Goal: Information Seeking & Learning: Compare options

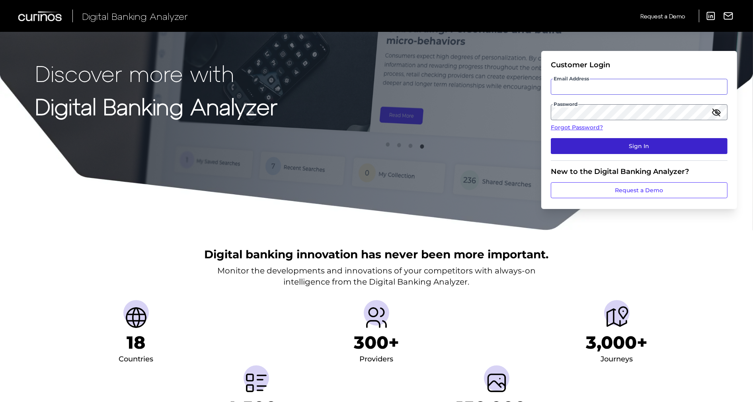
type input "[US_STATE][EMAIL_ADDRESS][DOMAIN_NAME]"
click at [637, 148] on button "Sign In" at bounding box center [639, 146] width 177 height 16
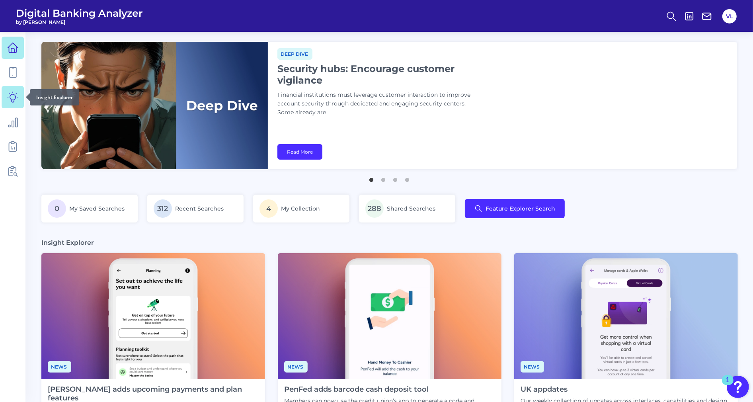
click at [11, 93] on icon at bounding box center [12, 97] width 11 height 11
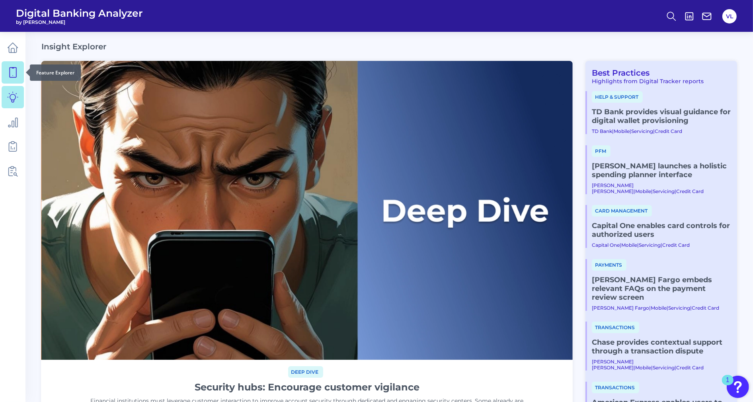
click at [12, 82] on link at bounding box center [13, 72] width 22 height 22
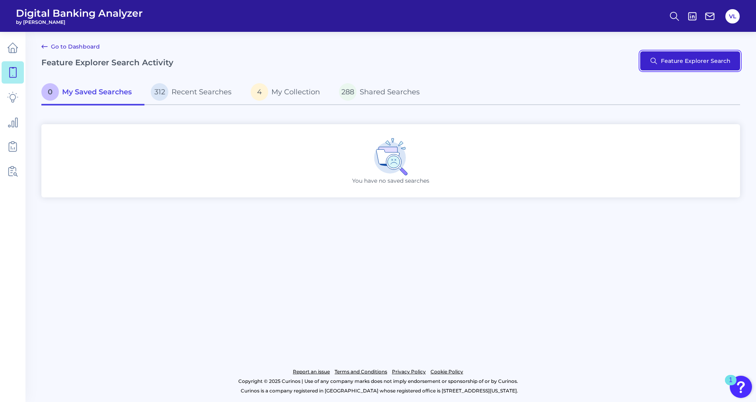
click at [691, 57] on button "Feature Explorer Search" at bounding box center [690, 60] width 100 height 19
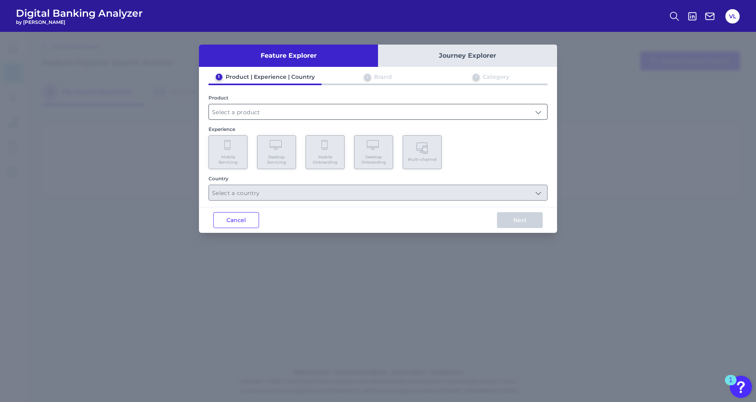
click at [313, 115] on input "text" at bounding box center [378, 111] width 338 height 15
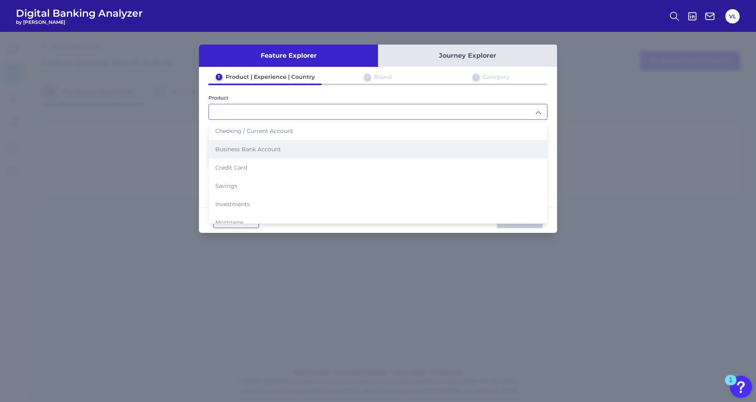
click at [253, 150] on span "Business Bank Account" at bounding box center [248, 149] width 66 height 7
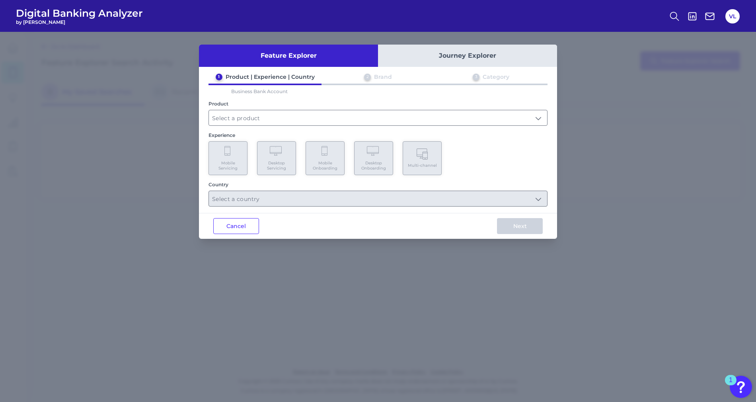
type input "Business Bank Account"
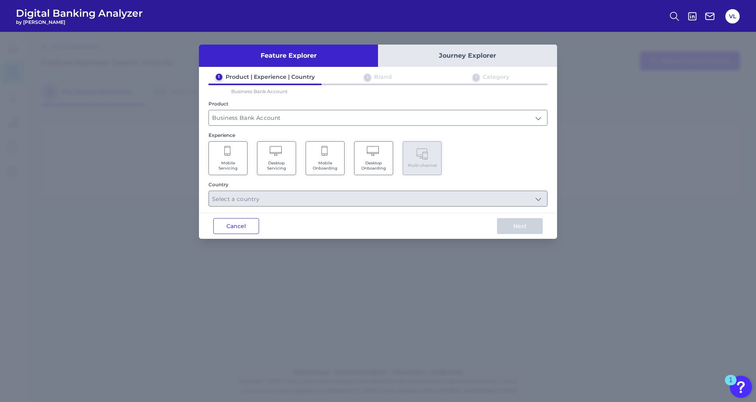
click at [271, 152] on icon at bounding box center [277, 151] width 14 height 11
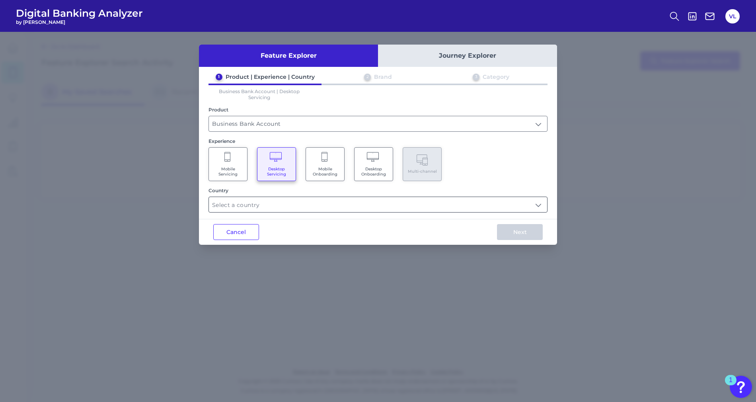
click at [271, 201] on input "text" at bounding box center [378, 204] width 338 height 15
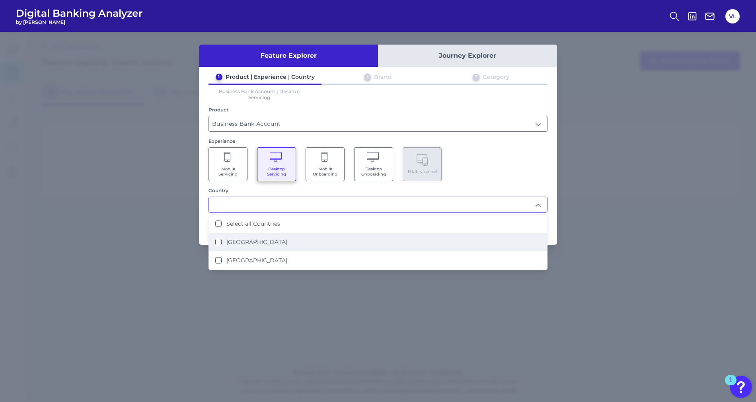
click at [240, 238] on label "[GEOGRAPHIC_DATA]" at bounding box center [256, 241] width 61 height 7
type input "[GEOGRAPHIC_DATA]"
click at [530, 172] on div "Mobile Servicing Desktop Servicing Mobile Onboarding Desktop Onboarding Multi-c…" at bounding box center [378, 164] width 339 height 34
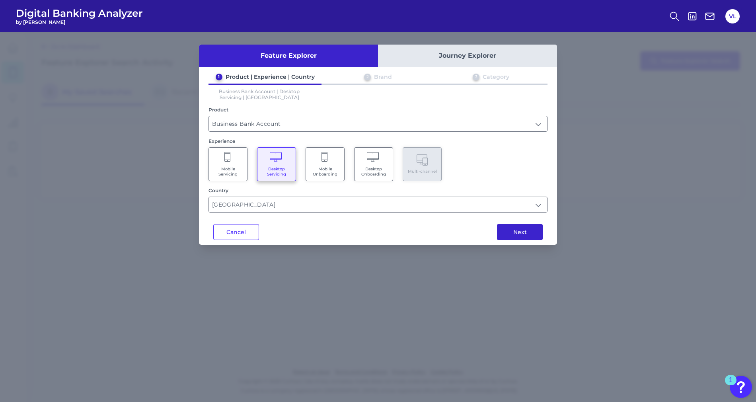
click at [531, 227] on button "Next" at bounding box center [520, 232] width 46 height 16
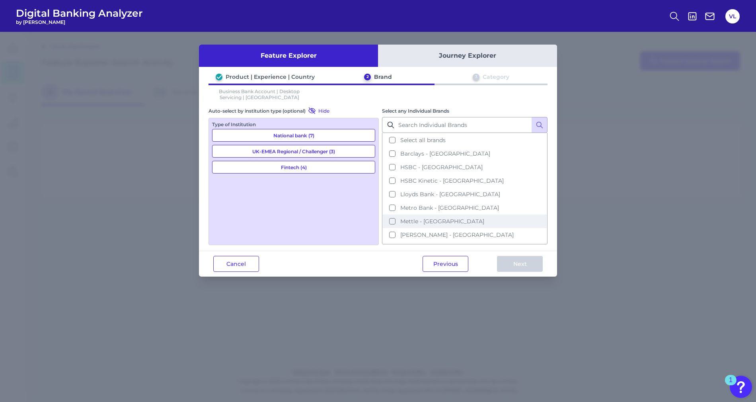
click at [424, 218] on span "Mettle - [GEOGRAPHIC_DATA]" at bounding box center [442, 221] width 84 height 7
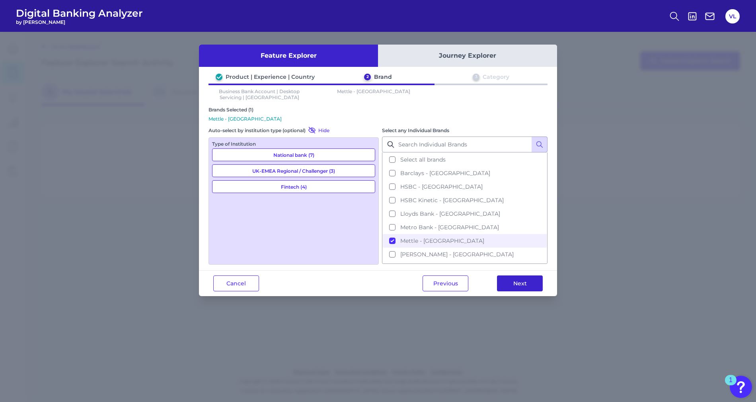
click at [530, 279] on button "Next" at bounding box center [520, 283] width 46 height 16
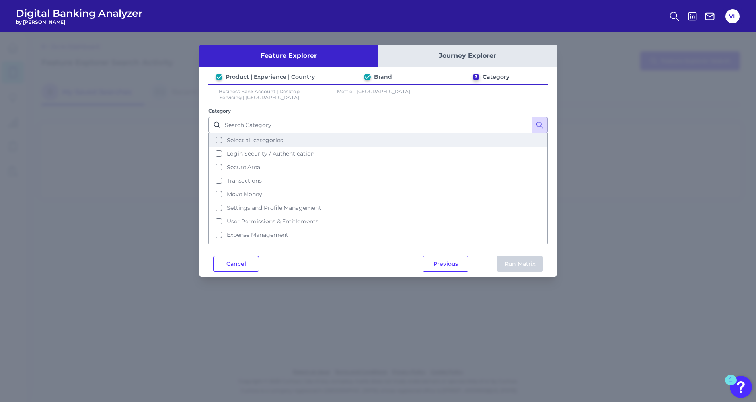
click at [249, 139] on span "Select all categories" at bounding box center [255, 140] width 56 height 7
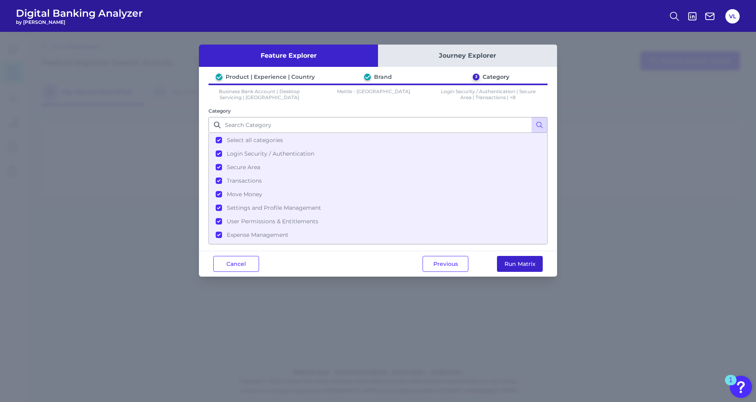
click at [519, 264] on button "Run Matrix" at bounding box center [520, 264] width 46 height 16
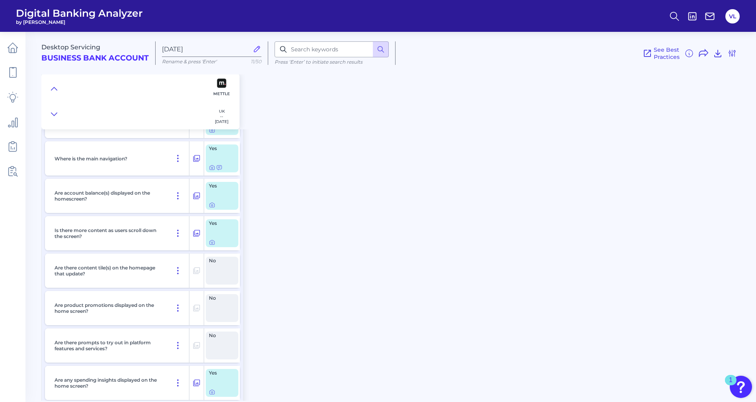
scroll to position [440, 0]
click at [212, 243] on icon at bounding box center [212, 243] width 2 height 2
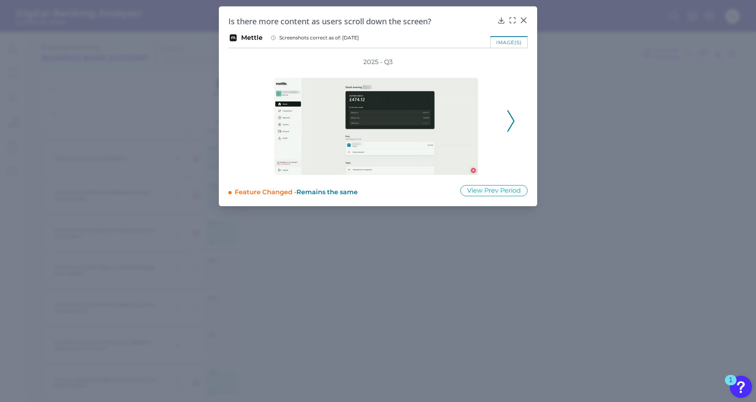
click at [507, 116] on icon at bounding box center [510, 120] width 7 height 21
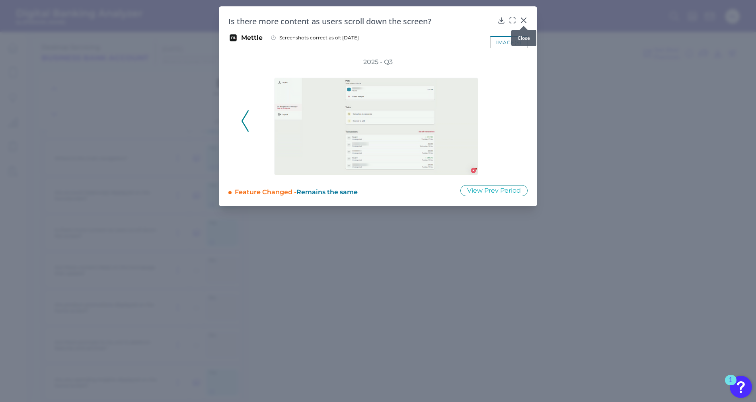
click at [522, 21] on icon at bounding box center [524, 20] width 8 height 8
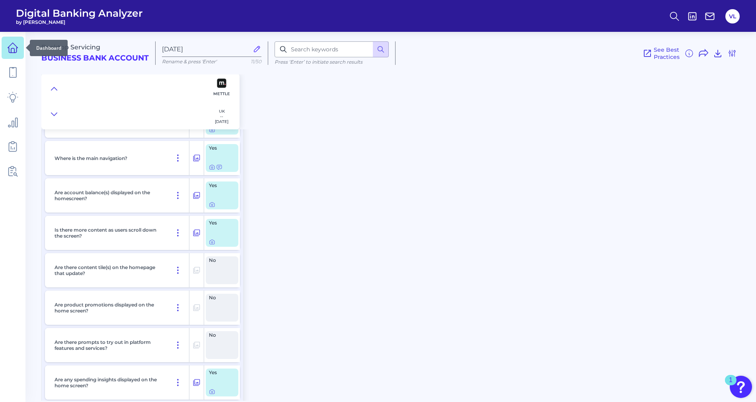
click at [9, 58] on link at bounding box center [13, 48] width 22 height 22
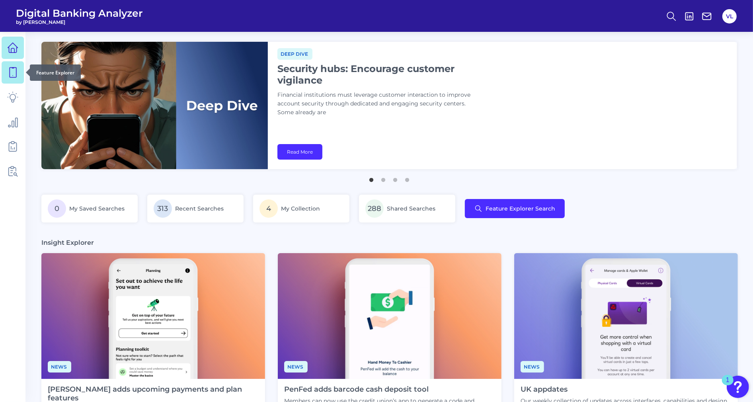
click at [17, 74] on icon at bounding box center [12, 72] width 11 height 11
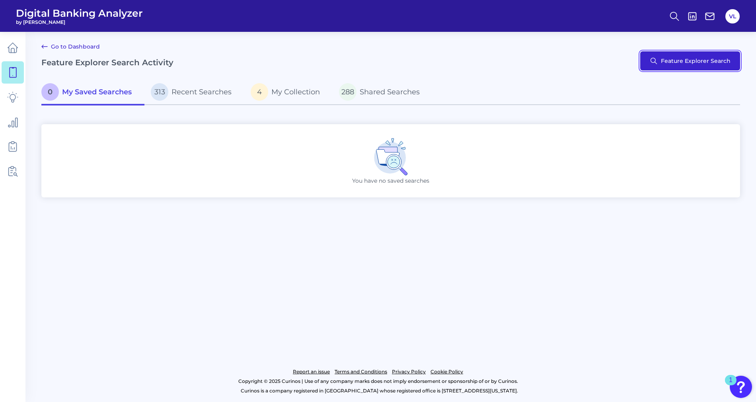
click at [702, 63] on button "Feature Explorer Search" at bounding box center [690, 60] width 100 height 19
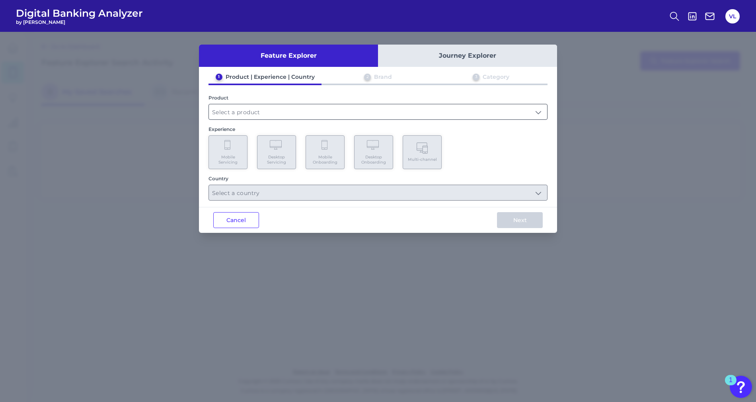
click at [355, 109] on input "text" at bounding box center [378, 111] width 338 height 15
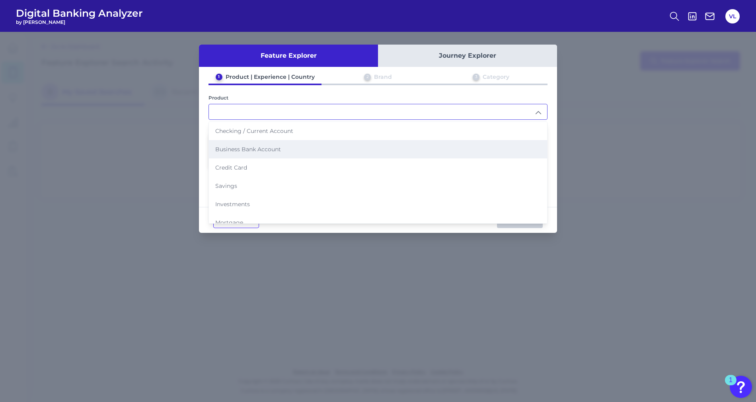
click at [265, 148] on span "Business Bank Account" at bounding box center [248, 149] width 66 height 7
type input "Business Bank Account"
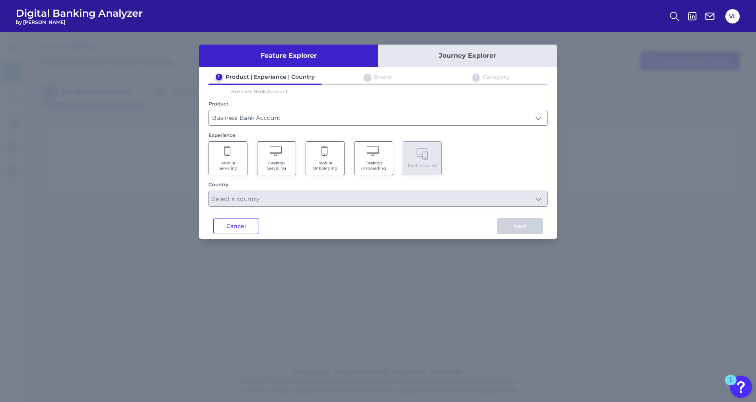
click at [233, 154] on Servicing "Mobile Servicing" at bounding box center [228, 158] width 39 height 34
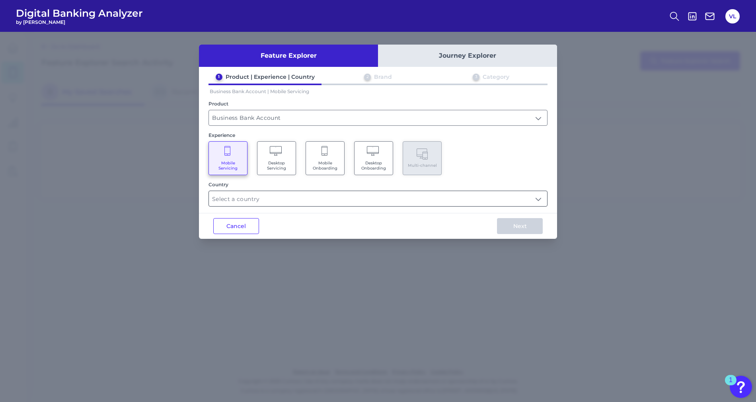
click at [258, 197] on input "text" at bounding box center [378, 198] width 338 height 15
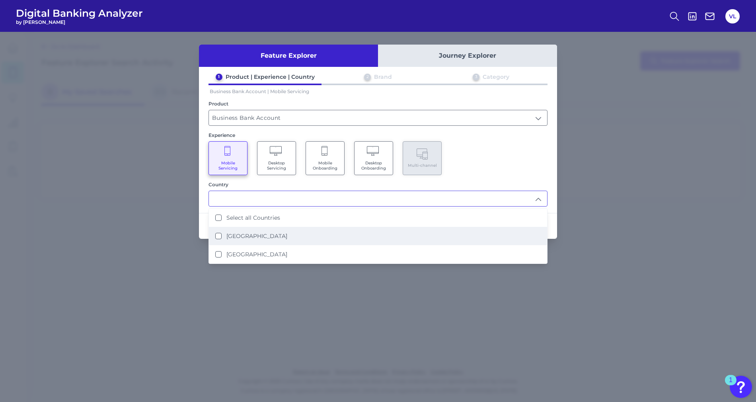
click at [246, 227] on li "[GEOGRAPHIC_DATA]" at bounding box center [378, 236] width 338 height 18
type input "[GEOGRAPHIC_DATA]"
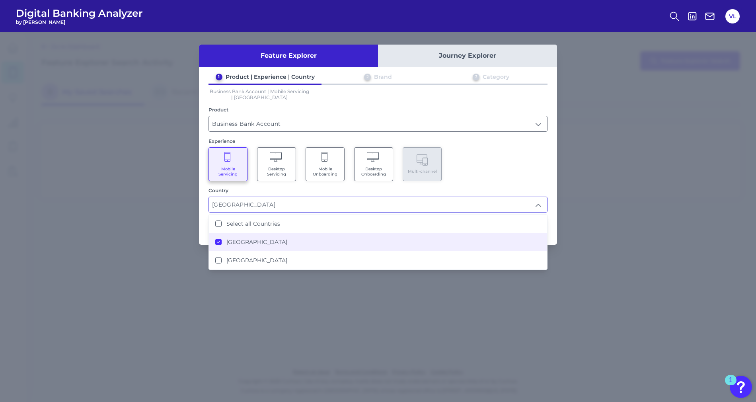
click at [558, 150] on div "Feature Explorer Journey Explorer 1 Product | Experience | Country 2 Brand 3 Ca…" at bounding box center [378, 217] width 756 height 370
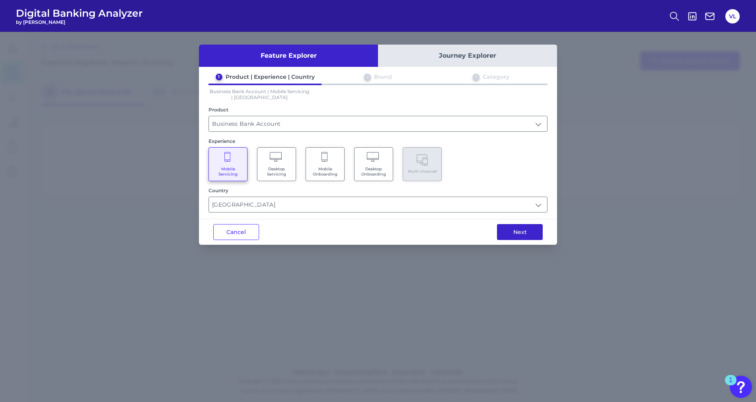
click at [530, 231] on button "Next" at bounding box center [520, 232] width 46 height 16
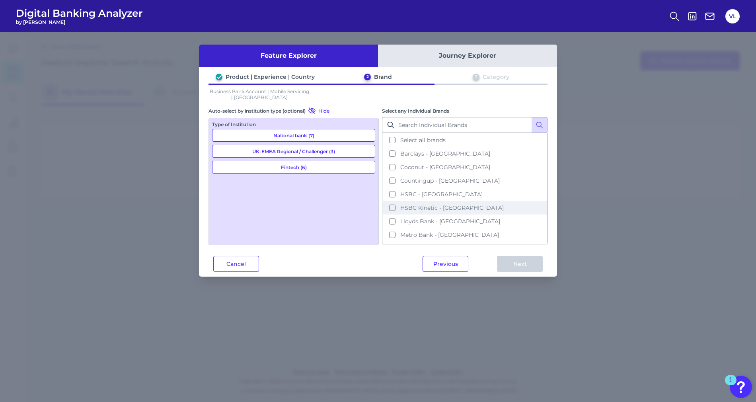
scroll to position [39, 0]
click at [413, 220] on span "[PERSON_NAME] - [GEOGRAPHIC_DATA]" at bounding box center [456, 223] width 113 height 7
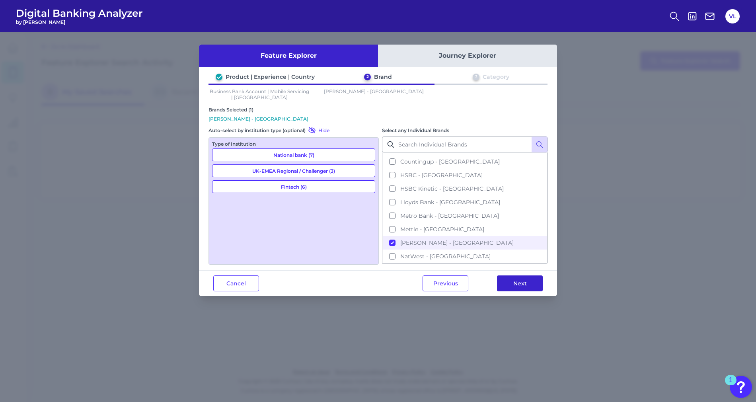
click at [518, 281] on button "Next" at bounding box center [520, 283] width 46 height 16
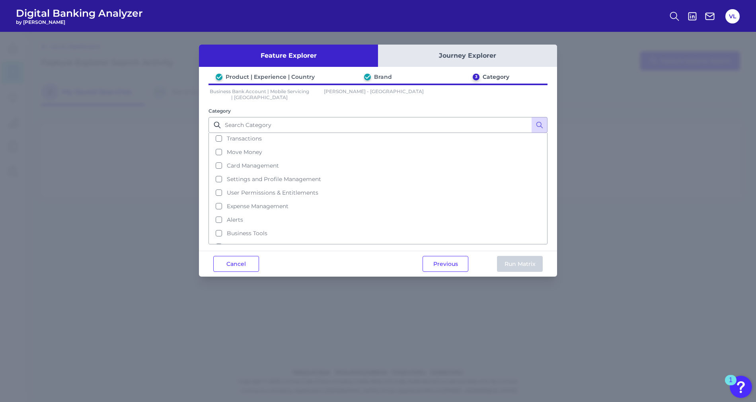
scroll to position [72, 0]
click at [237, 138] on button "Move Money" at bounding box center [378, 136] width 338 height 14
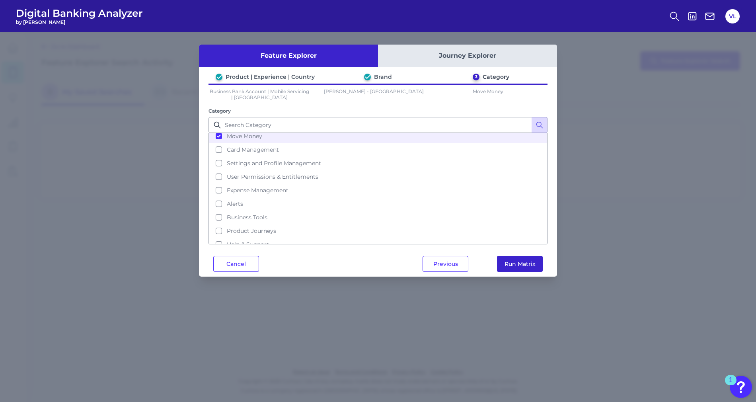
click at [525, 268] on button "Run Matrix" at bounding box center [520, 264] width 46 height 16
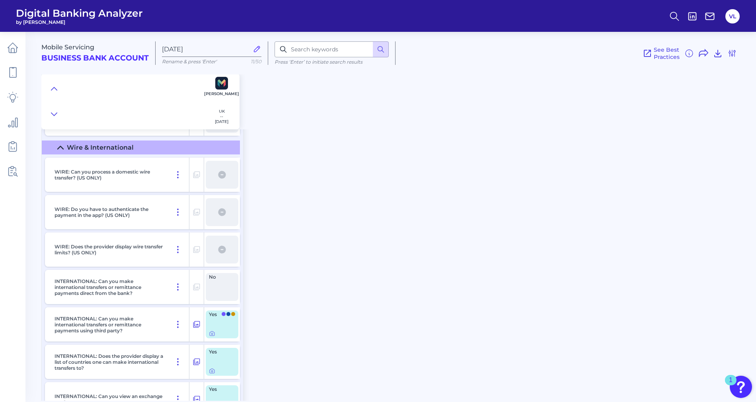
scroll to position [1492, 0]
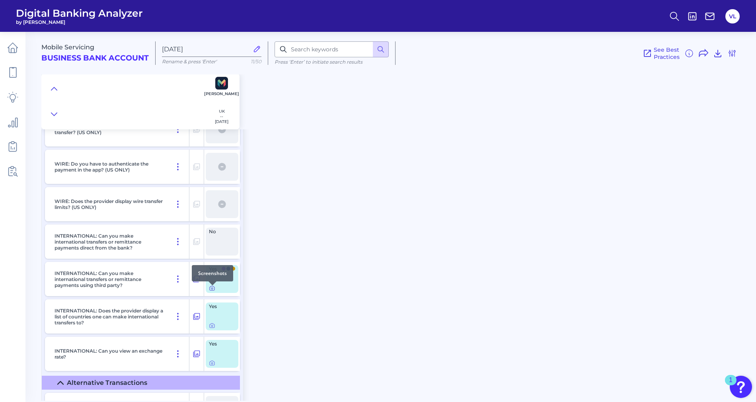
click at [211, 291] on icon at bounding box center [212, 288] width 5 height 4
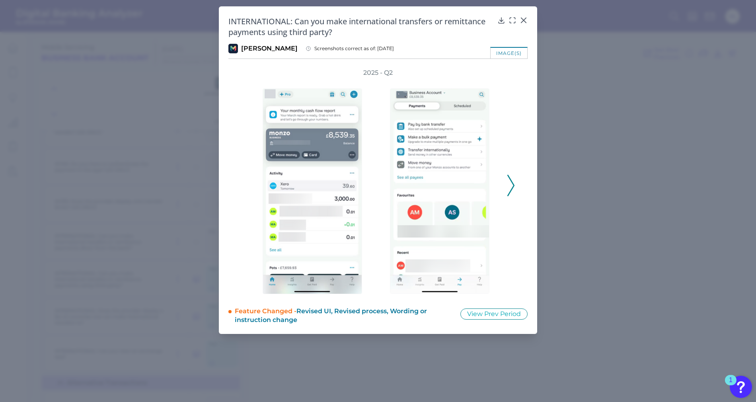
click at [511, 183] on icon at bounding box center [510, 185] width 7 height 21
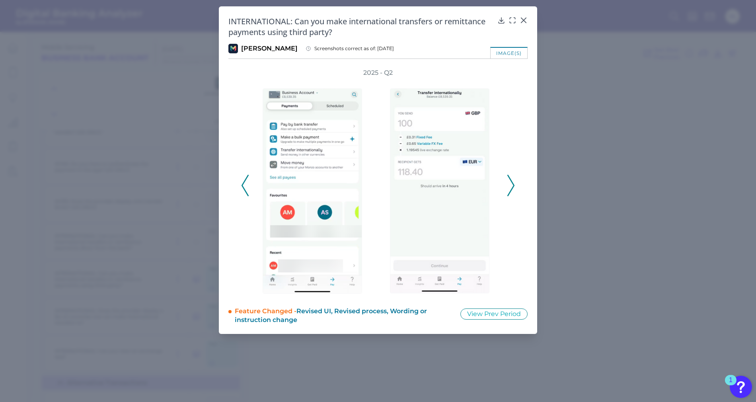
click at [511, 183] on icon at bounding box center [510, 185] width 7 height 21
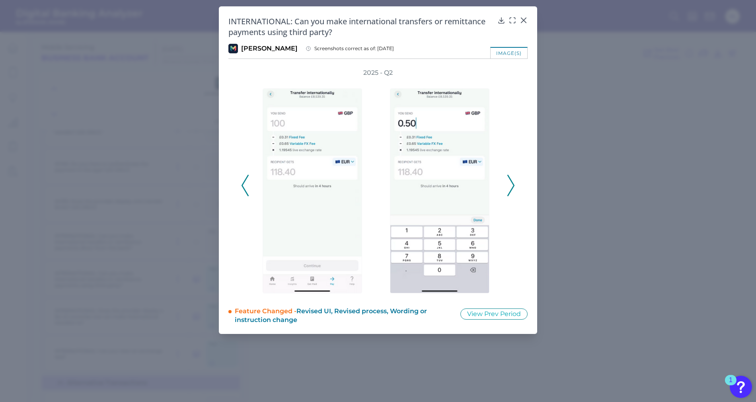
click at [511, 183] on icon at bounding box center [510, 185] width 7 height 21
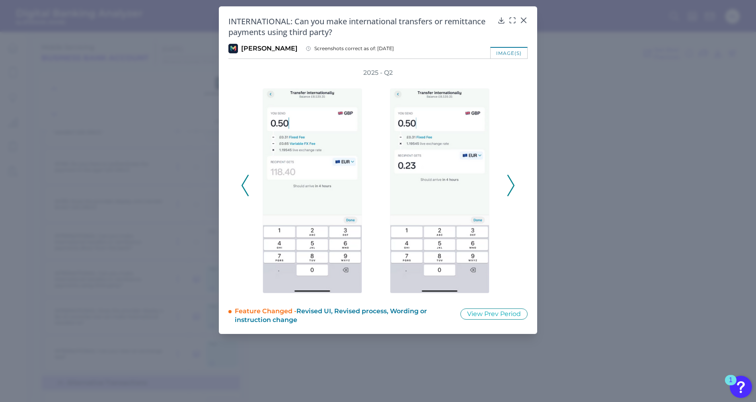
click at [511, 183] on icon at bounding box center [510, 185] width 7 height 21
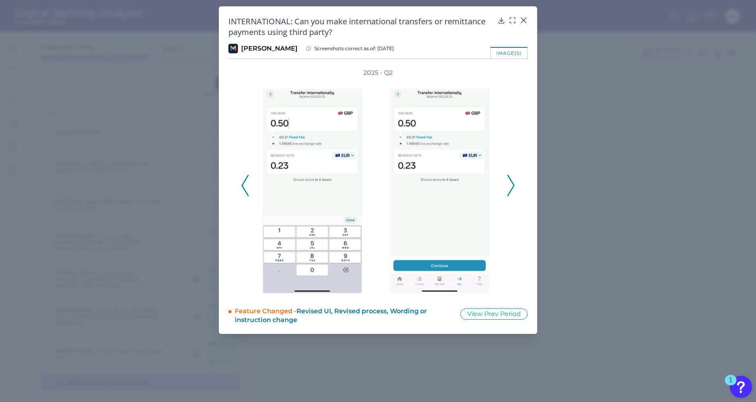
click at [511, 183] on icon at bounding box center [510, 185] width 7 height 21
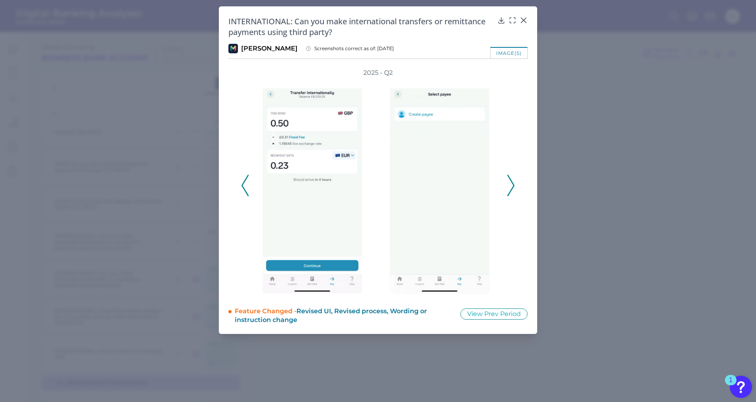
click at [511, 183] on icon at bounding box center [510, 185] width 7 height 21
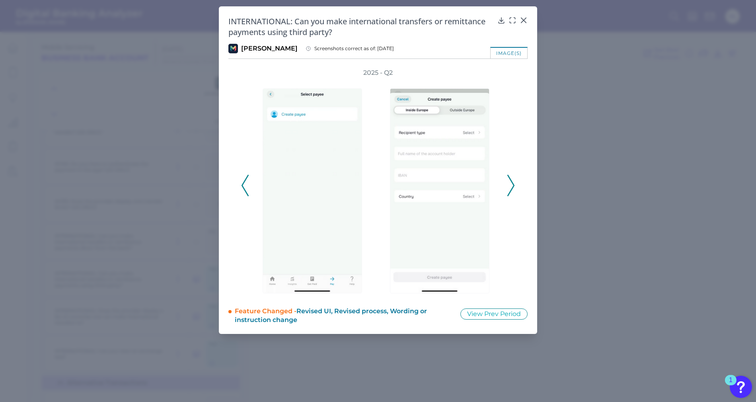
click at [511, 183] on icon at bounding box center [510, 185] width 7 height 21
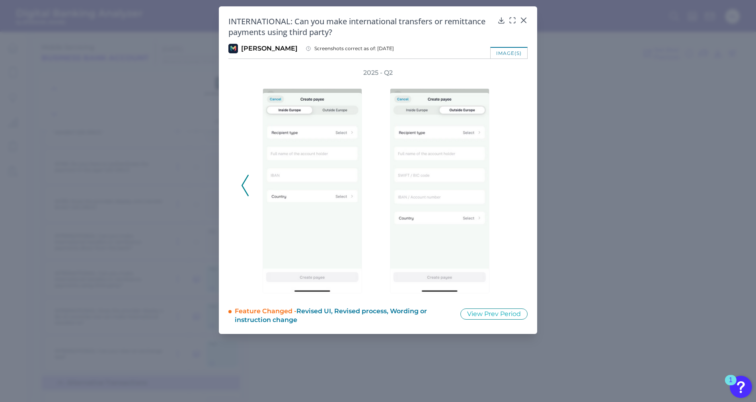
click at [514, 183] on div "2025 - Q2" at bounding box center [378, 181] width 274 height 226
click at [333, 267] on img at bounding box center [313, 190] width 100 height 205
click at [249, 195] on div "2025 - Q2" at bounding box center [378, 181] width 274 height 226
click at [246, 189] on icon at bounding box center [245, 185] width 7 height 21
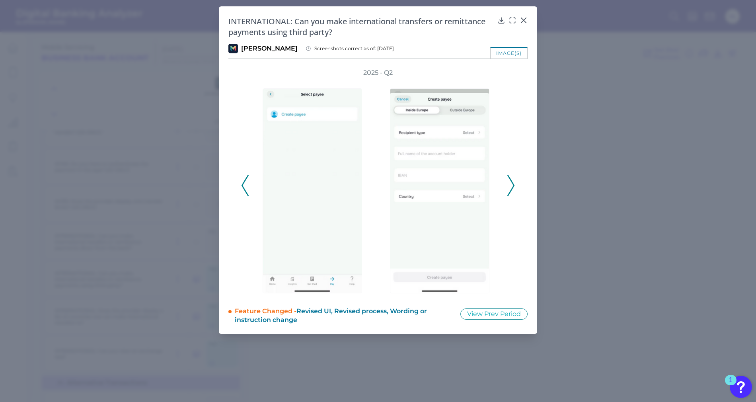
click at [244, 188] on polyline at bounding box center [245, 186] width 6 height 20
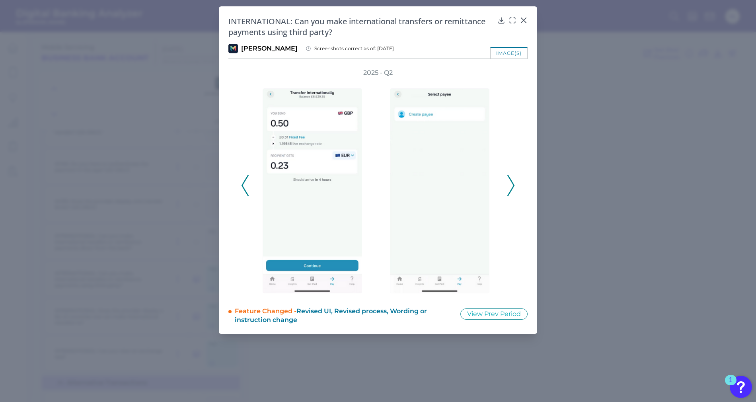
click at [246, 193] on icon at bounding box center [245, 185] width 7 height 21
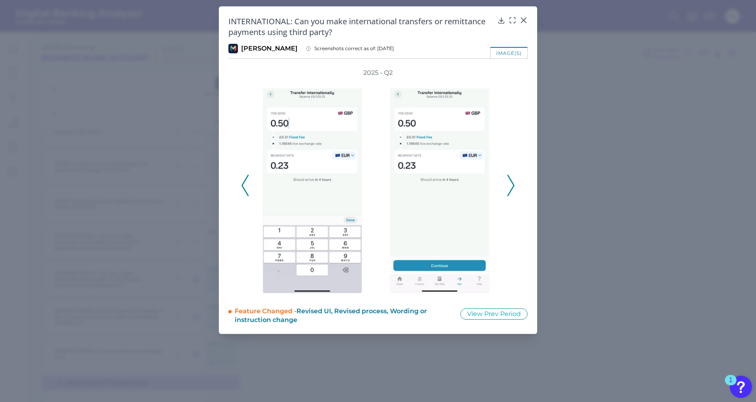
click at [246, 193] on icon at bounding box center [245, 185] width 7 height 21
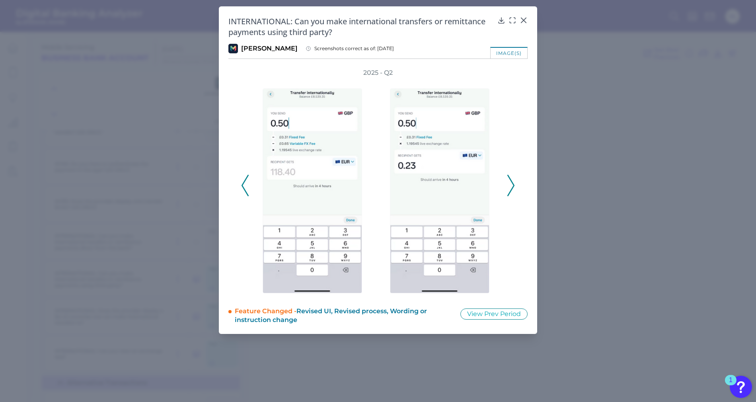
click at [246, 193] on icon at bounding box center [245, 185] width 7 height 21
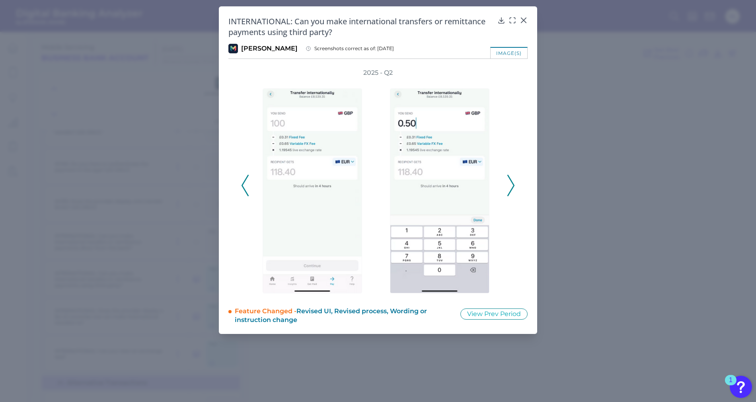
click at [246, 193] on icon at bounding box center [245, 185] width 7 height 21
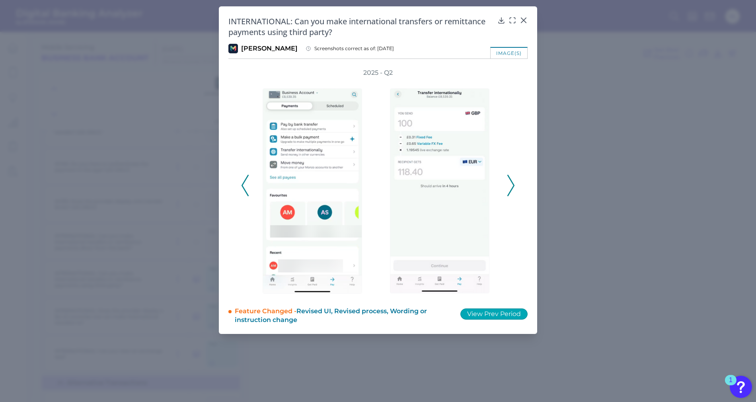
click at [484, 315] on button "View Prev Period" at bounding box center [494, 313] width 67 height 11
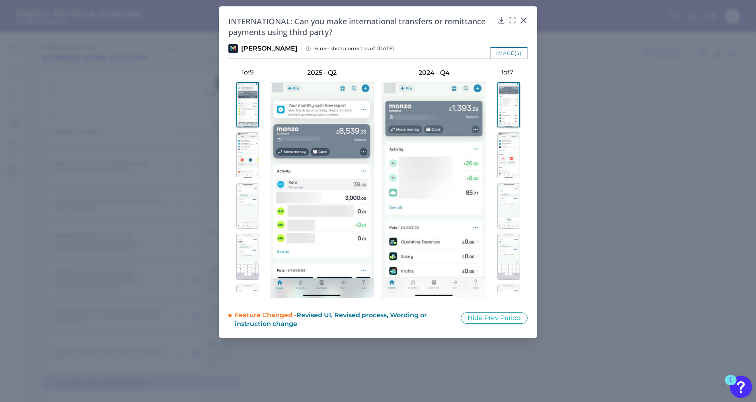
click at [501, 150] on img at bounding box center [509, 155] width 23 height 46
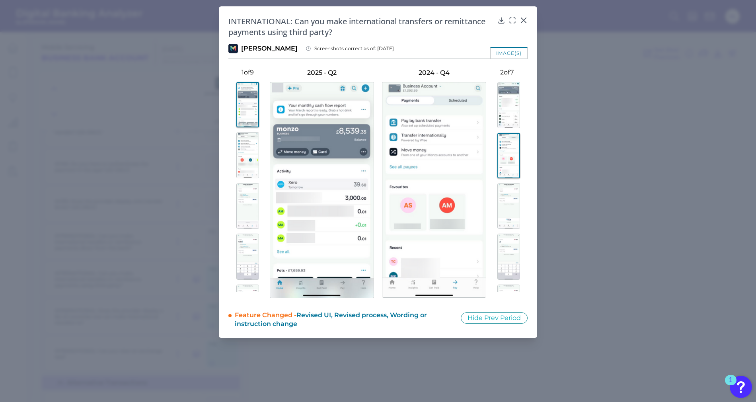
click at [515, 203] on img at bounding box center [509, 206] width 23 height 46
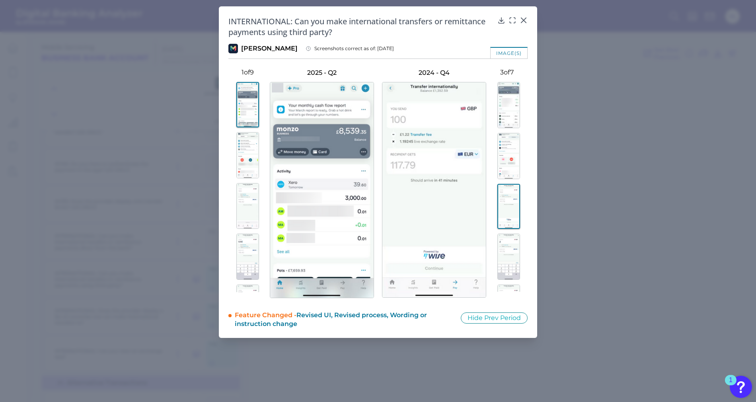
click at [245, 206] on img at bounding box center [247, 206] width 23 height 46
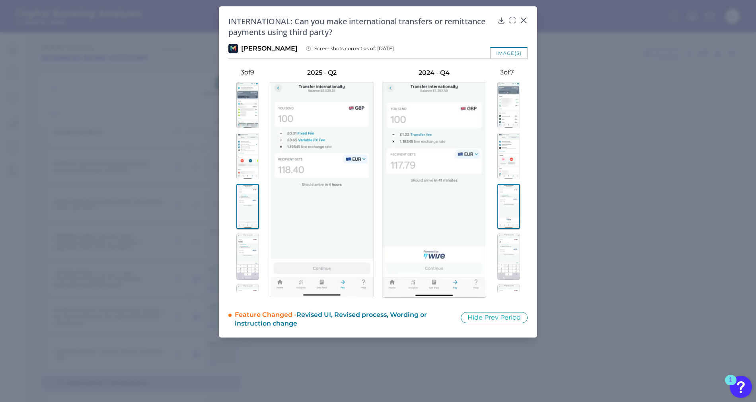
click at [531, 13] on div "INTERNATIONAL: Can you make international transfers or remittance payments usin…" at bounding box center [378, 171] width 318 height 331
click at [524, 14] on div "INTERNATIONAL: Can you make international transfers or remittance payments usin…" at bounding box center [378, 171] width 318 height 331
click at [523, 18] on icon at bounding box center [524, 20] width 8 height 8
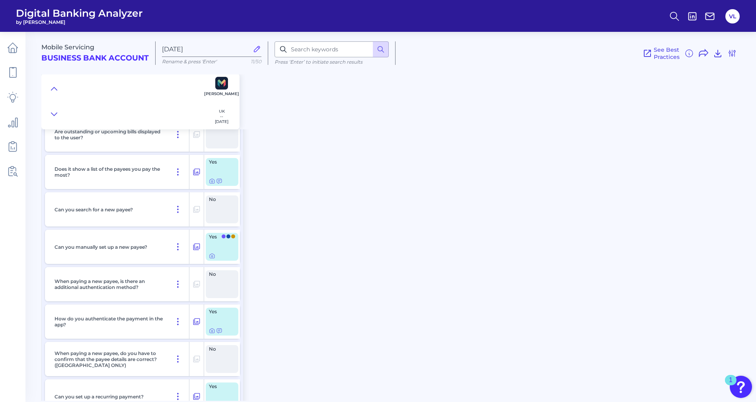
scroll to position [0, 0]
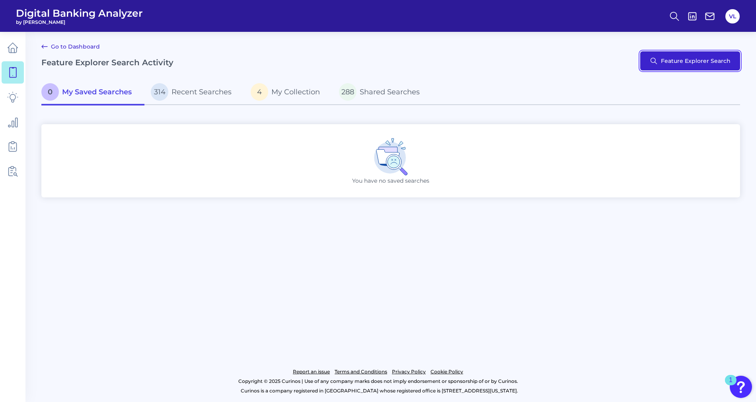
click at [697, 59] on button "Feature Explorer Search" at bounding box center [690, 60] width 100 height 19
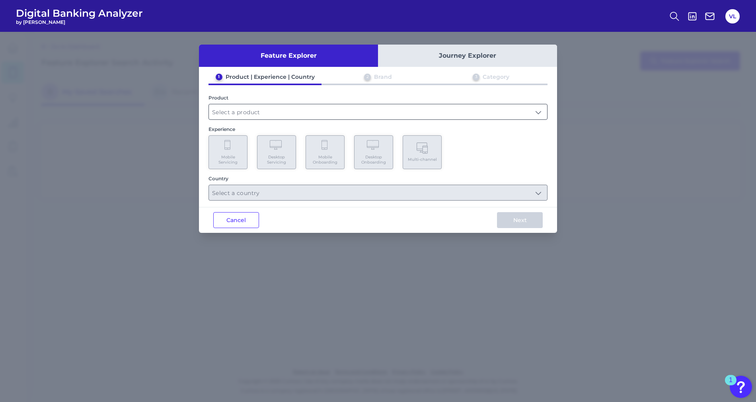
click at [213, 116] on input "text" at bounding box center [378, 111] width 338 height 15
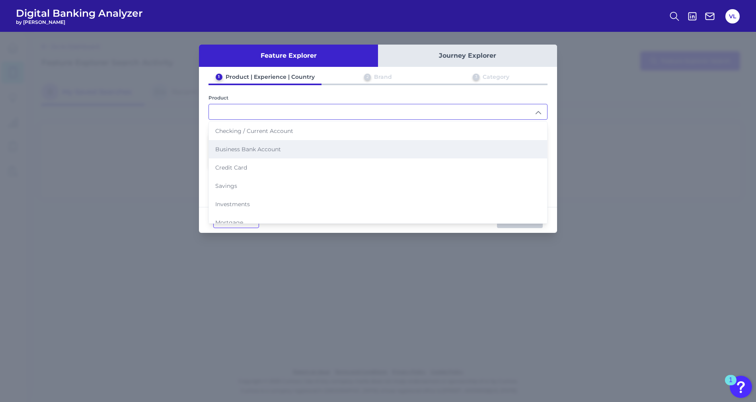
click at [247, 146] on span "Business Bank Account" at bounding box center [248, 149] width 66 height 7
type input "Business Bank Account"
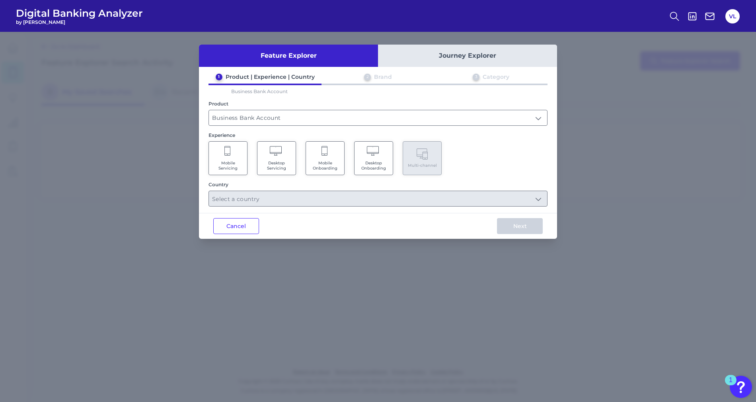
click at [268, 168] on span "Desktop Servicing" at bounding box center [276, 165] width 30 height 10
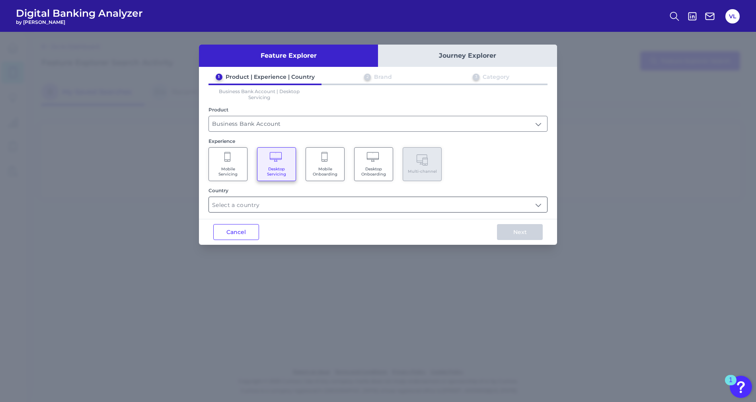
click at [266, 199] on input "text" at bounding box center [378, 204] width 338 height 15
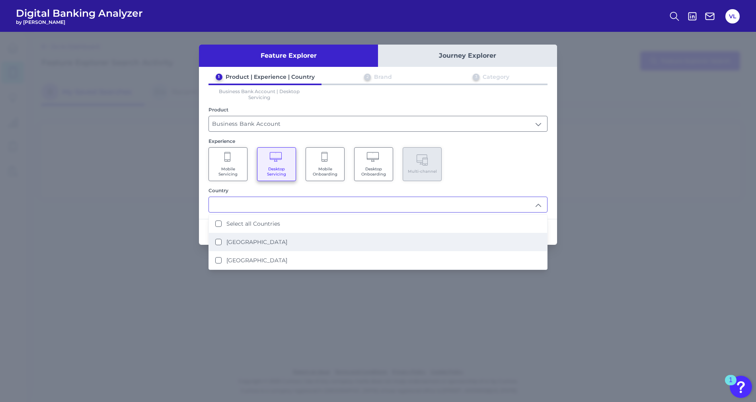
click at [279, 242] on li "[GEOGRAPHIC_DATA]" at bounding box center [378, 242] width 338 height 18
type input "[GEOGRAPHIC_DATA]"
click at [492, 172] on div "Mobile Servicing Desktop Servicing Mobile Onboarding Desktop Onboarding Multi-c…" at bounding box center [378, 164] width 339 height 34
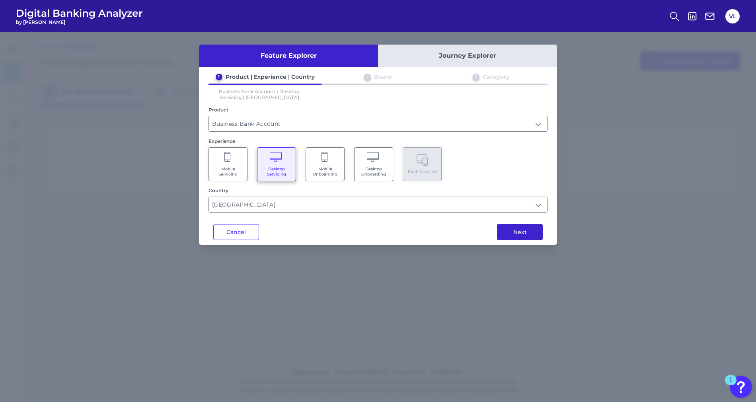
click at [514, 229] on button "Next" at bounding box center [520, 232] width 46 height 16
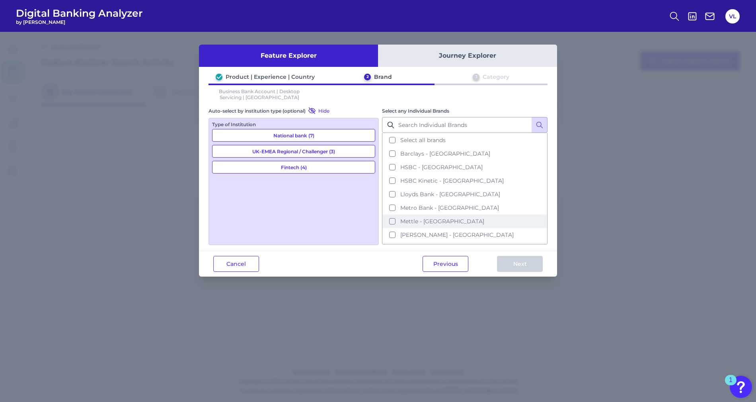
scroll to position [2, 0]
click at [391, 220] on button "Mettle - [GEOGRAPHIC_DATA]" at bounding box center [465, 220] width 164 height 14
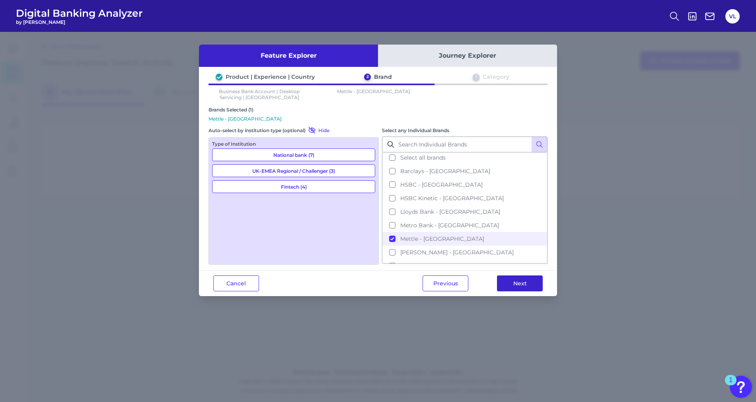
click at [515, 281] on button "Next" at bounding box center [520, 283] width 46 height 16
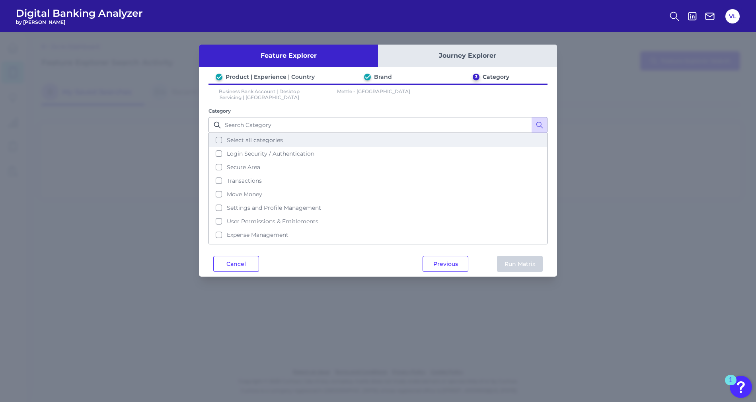
click at [236, 142] on span "Select all categories" at bounding box center [255, 140] width 56 height 7
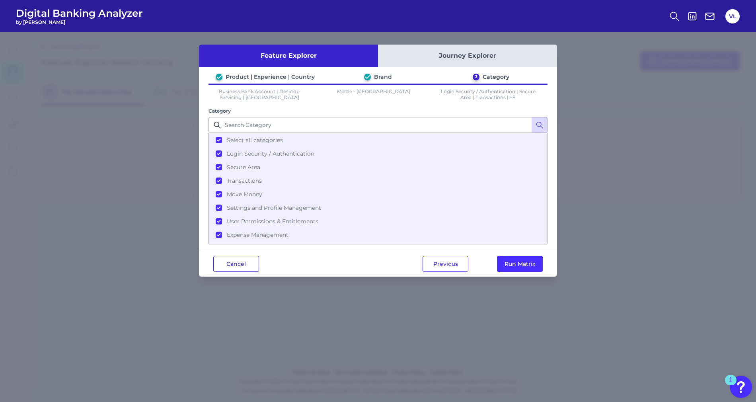
click at [241, 268] on button "Cancel" at bounding box center [236, 264] width 46 height 16
